Goal: Task Accomplishment & Management: Manage account settings

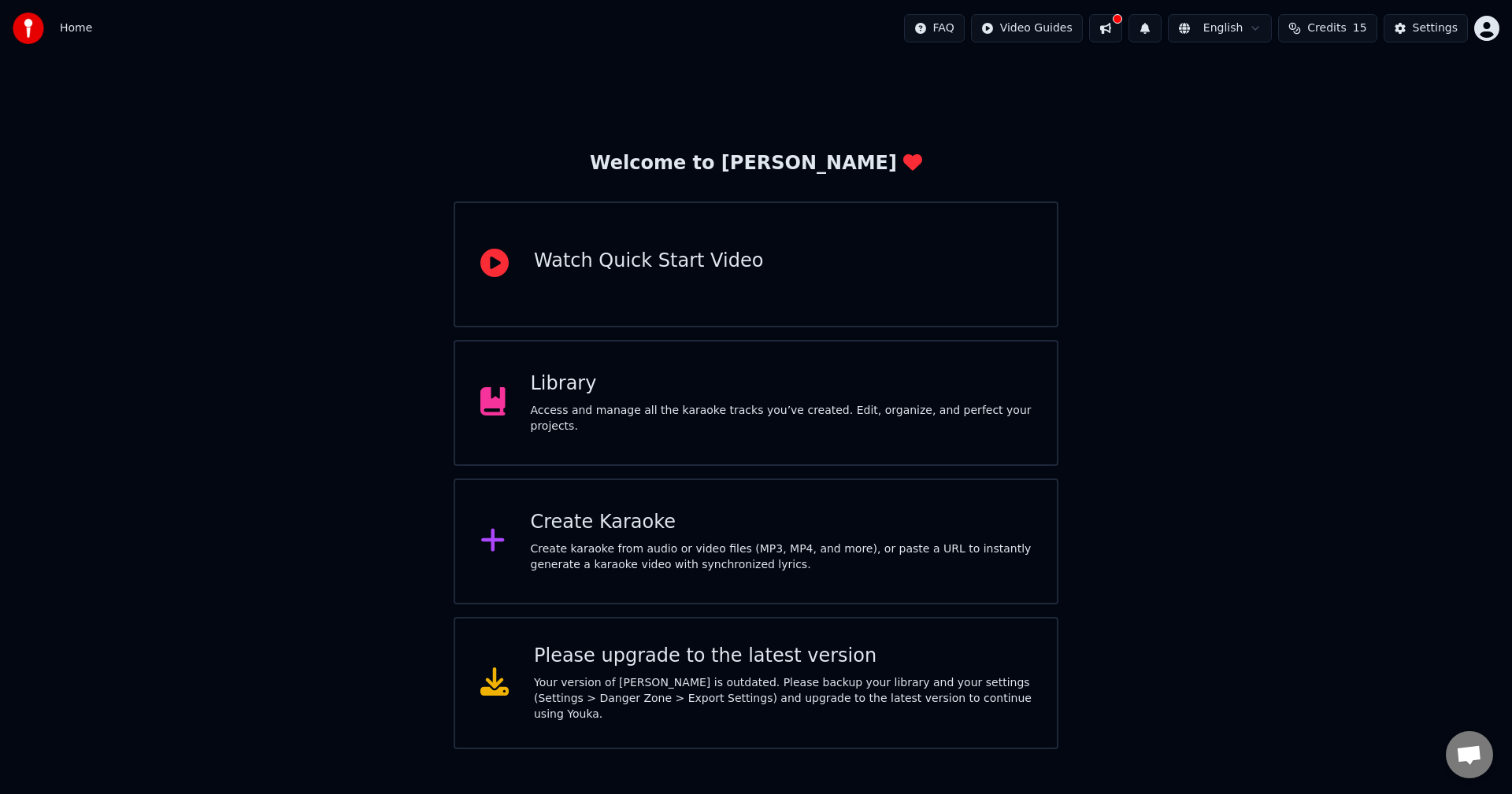
click at [1098, 30] on button at bounding box center [1105, 29] width 33 height 29
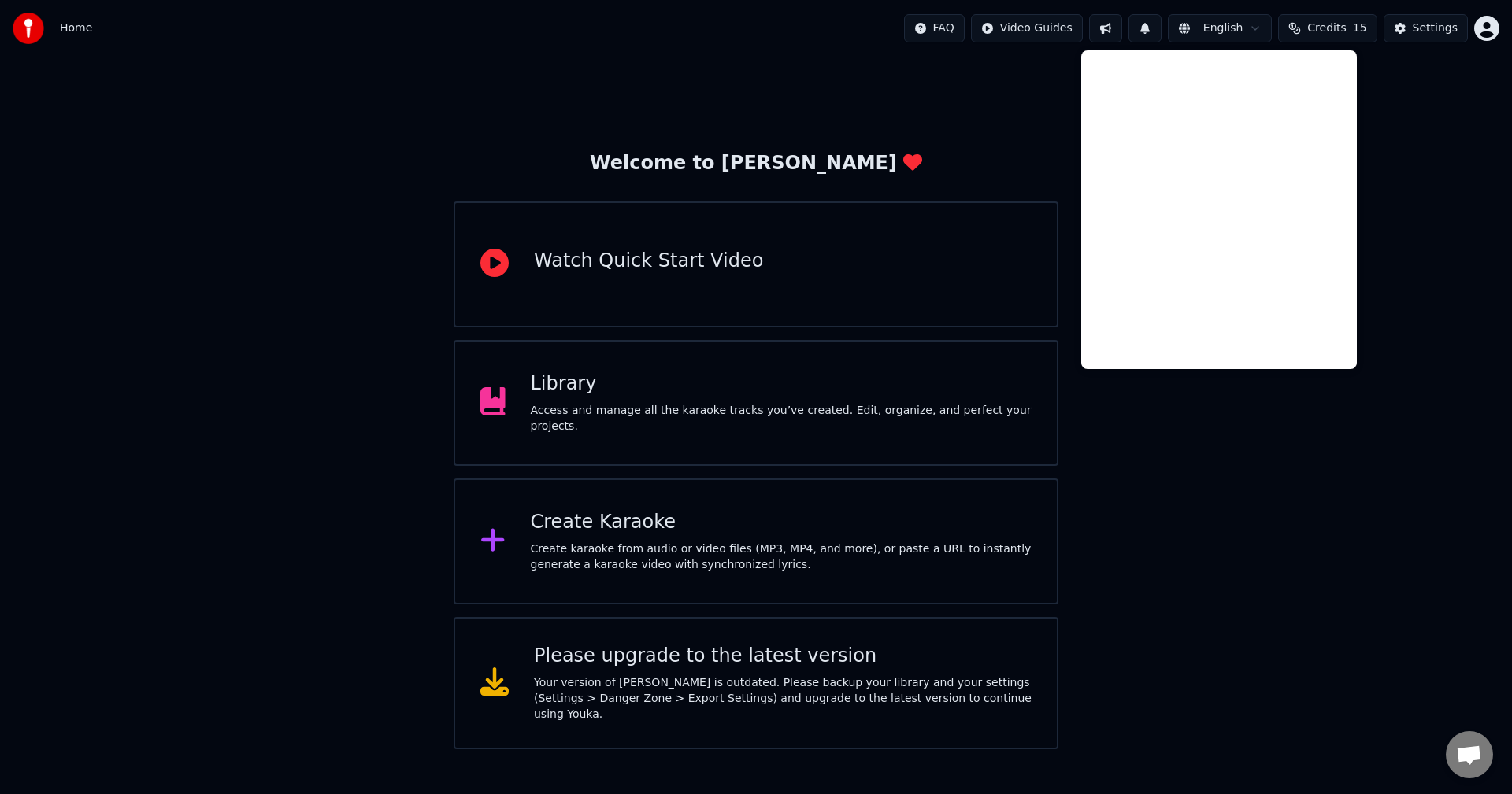
click at [1349, 28] on button "Credits 15" at bounding box center [1328, 29] width 99 height 29
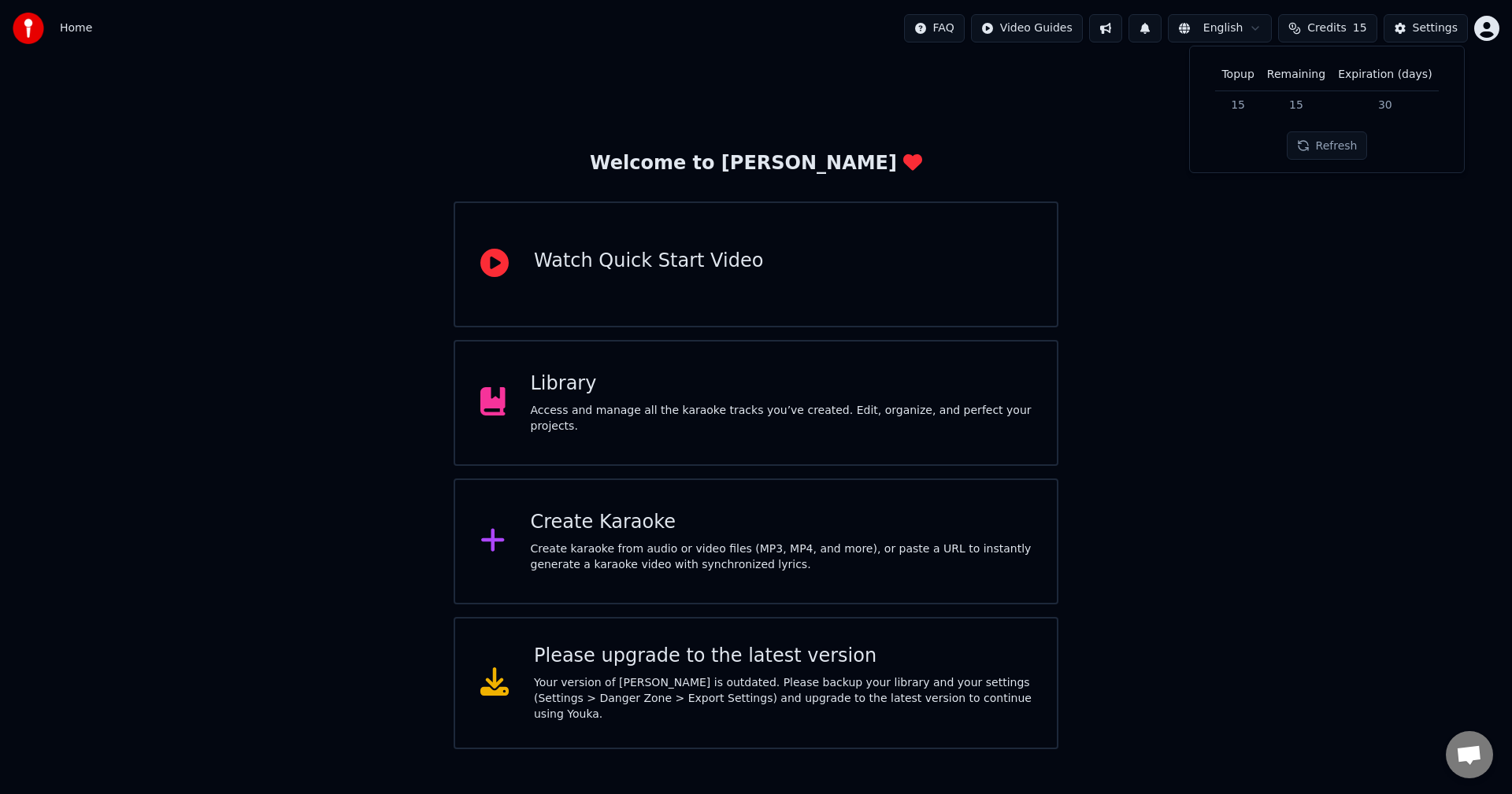
click at [1349, 146] on button "Refresh" at bounding box center [1328, 146] width 81 height 29
drag, startPoint x: 1257, startPoint y: 109, endPoint x: 1237, endPoint y: 131, distance: 29.7
click at [1242, 108] on td "15" at bounding box center [1237, 105] width 45 height 29
click at [1230, 262] on div "Welcome to Youka Watch Quick Start Video Library Access and manage all the kara…" at bounding box center [756, 402] width 1512 height 693
click at [797, 446] on div "Library Access and manage all the karaoke tracks you’ve created. Edit, organize…" at bounding box center [756, 403] width 605 height 126
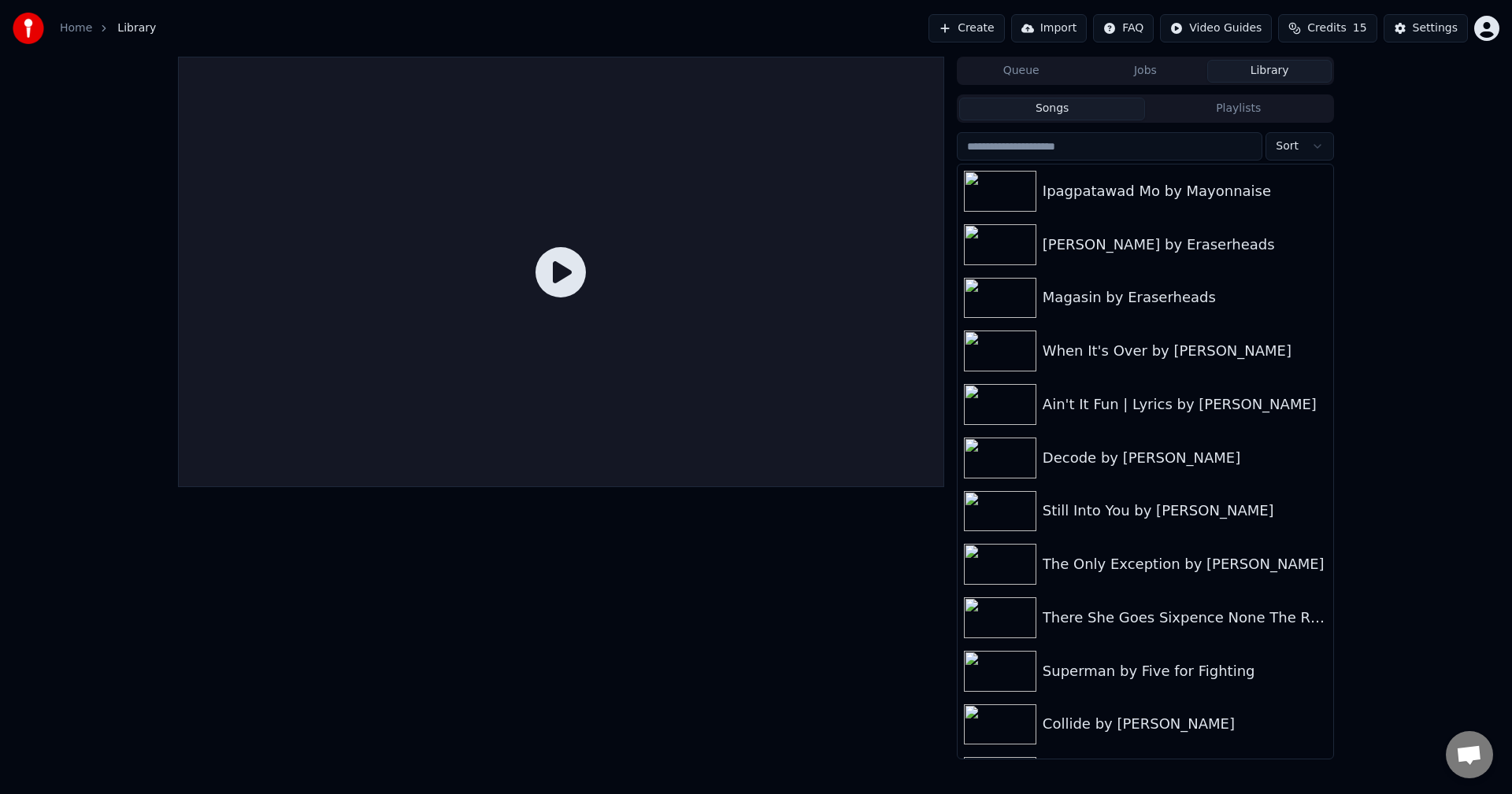
click at [1148, 75] on button "Jobs" at bounding box center [1146, 71] width 125 height 23
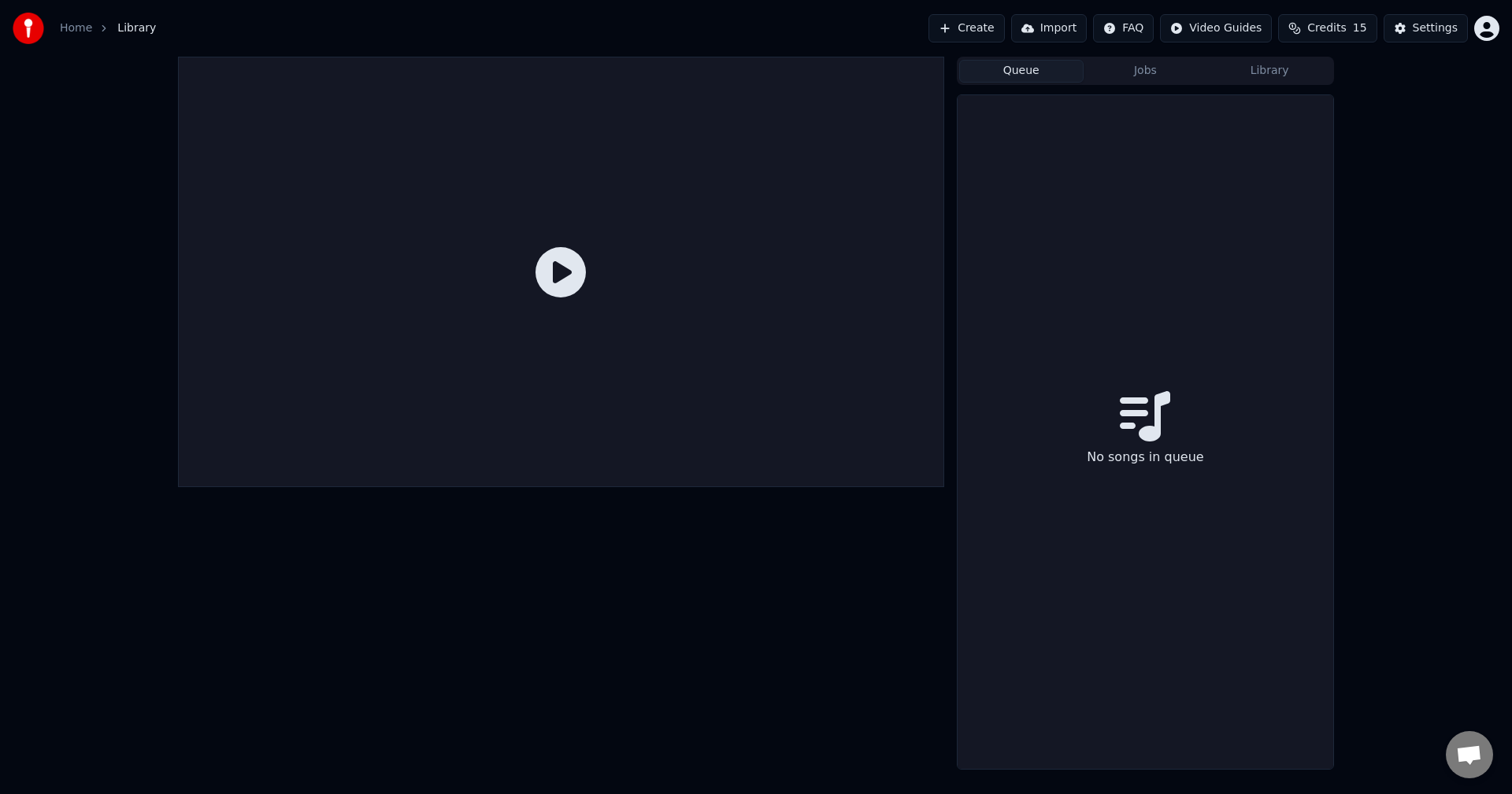
click at [1028, 67] on button "Queue" at bounding box center [1022, 71] width 125 height 23
click at [1271, 72] on button "Library" at bounding box center [1269, 71] width 125 height 23
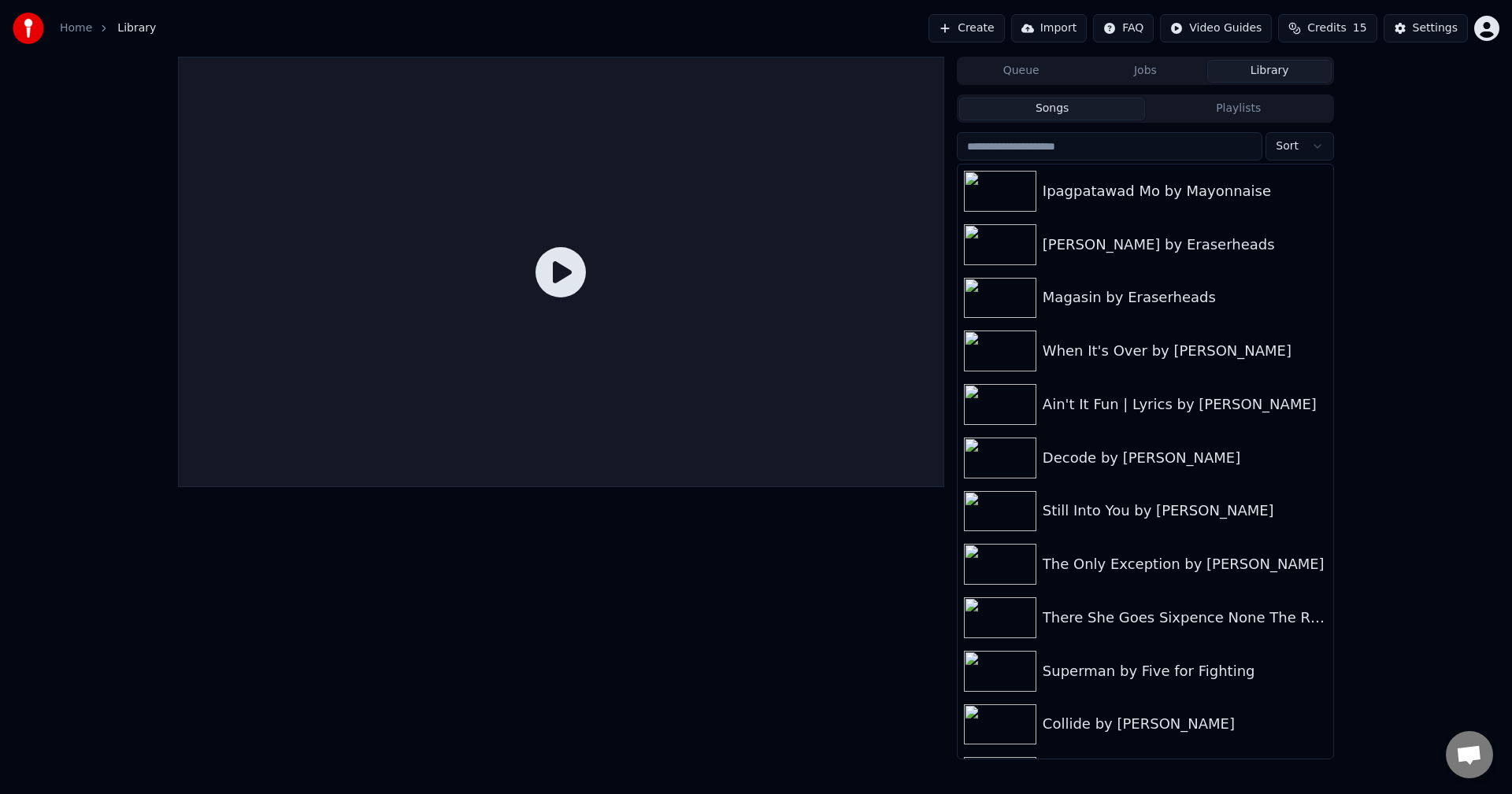
click at [1373, 104] on div "Queue Jobs Library Songs Playlists Sort Ipagpatawad Mo by Mayonnaise [PERSON_NA…" at bounding box center [756, 408] width 1512 height 703
click at [1482, 29] on html "Home Library Create Import FAQ Video Guides Credits 15 Settings Queue Jobs Libr…" at bounding box center [756, 397] width 1512 height 794
click at [1409, 89] on div "Billing" at bounding box center [1418, 102] width 181 height 25
